Goal: Entertainment & Leisure: Consume media (video, audio)

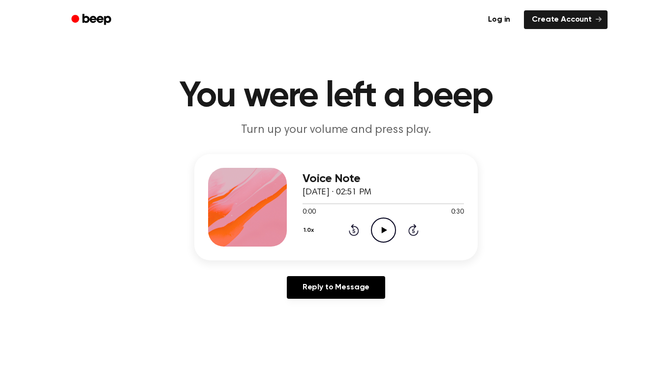
click at [380, 237] on icon "Play Audio" at bounding box center [383, 230] width 25 height 25
click at [355, 235] on icon at bounding box center [354, 230] width 10 height 12
click at [354, 231] on icon at bounding box center [353, 231] width 2 height 4
click at [354, 231] on icon "Rewind 5 seconds" at bounding box center [353, 229] width 11 height 13
click at [354, 231] on icon at bounding box center [353, 231] width 2 height 4
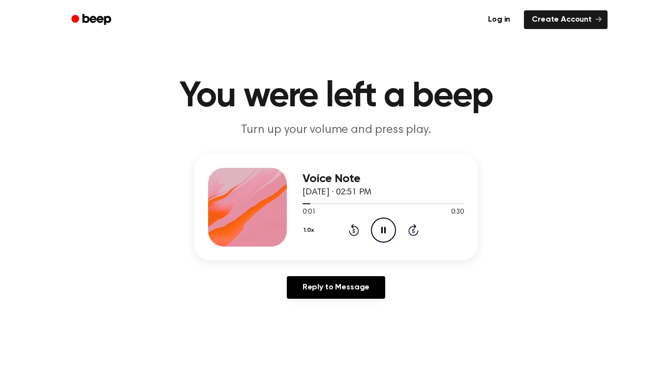
click at [383, 232] on icon "Pause Audio" at bounding box center [383, 230] width 25 height 25
click at [392, 236] on icon "Play Audio" at bounding box center [383, 230] width 25 height 25
